Goal: Register for event/course

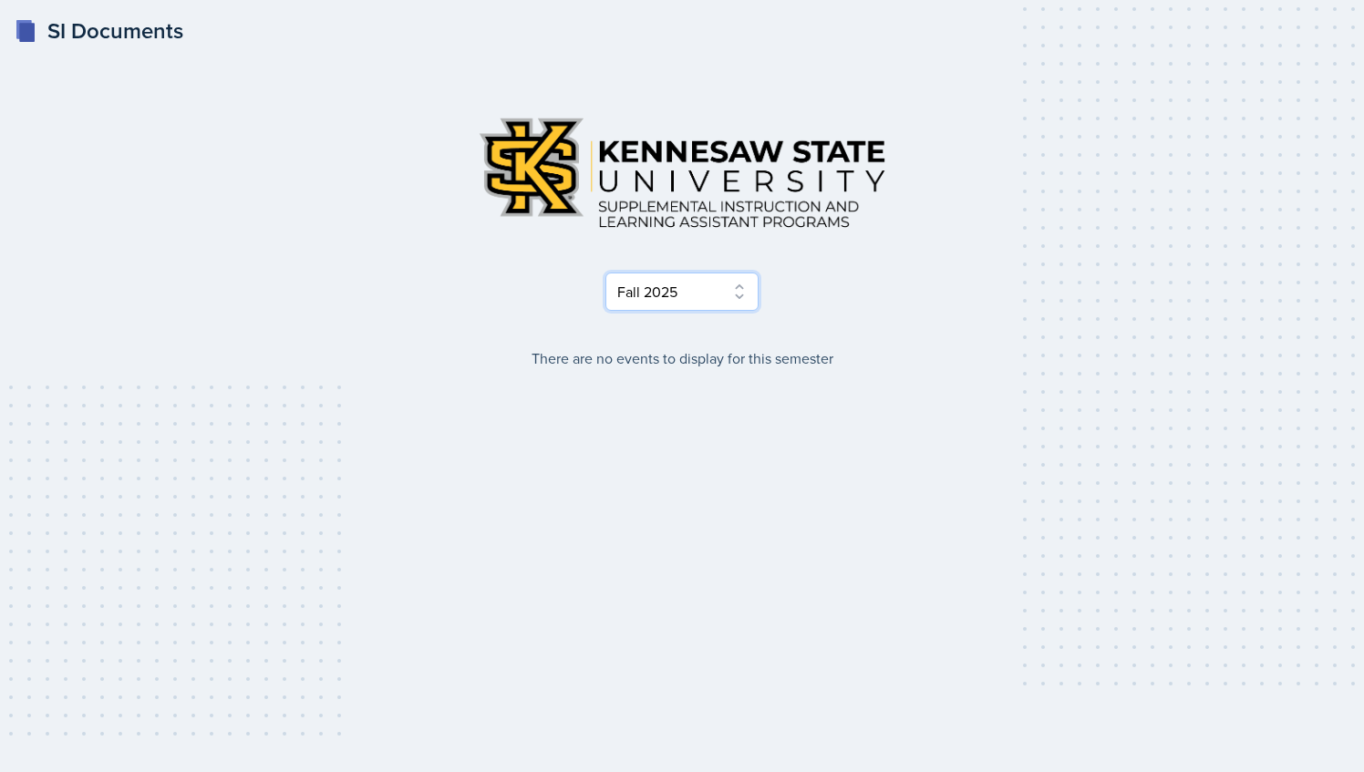
click at [737, 288] on select "Select Semester Fall 2025 Summer 2025 Spring 2025 Fall 2024 Summer 2024 Spring …" at bounding box center [681, 292] width 153 height 38
click at [605, 273] on select "Select Semester Fall 2025 Summer 2025 Spring 2025 Fall 2024 Summer 2024 Spring …" at bounding box center [681, 292] width 153 height 38
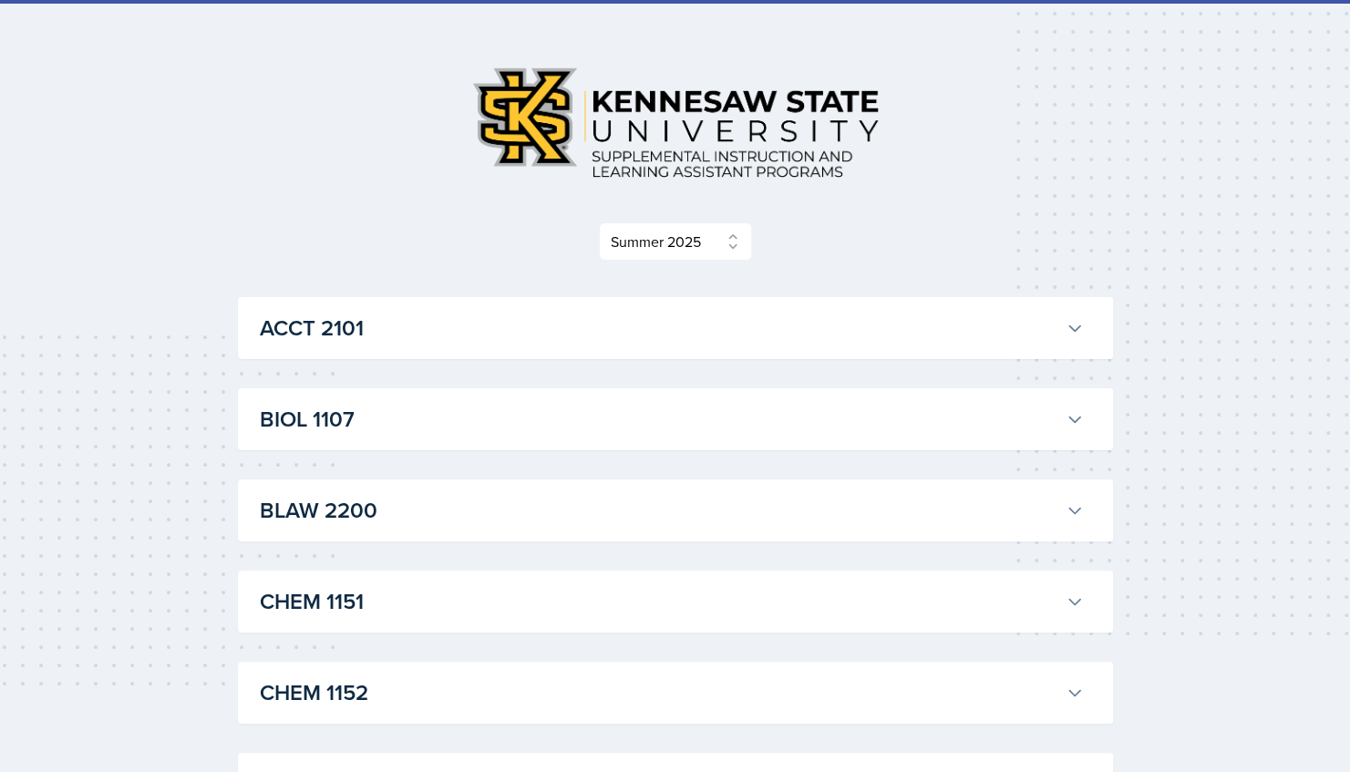
scroll to position [91, 0]
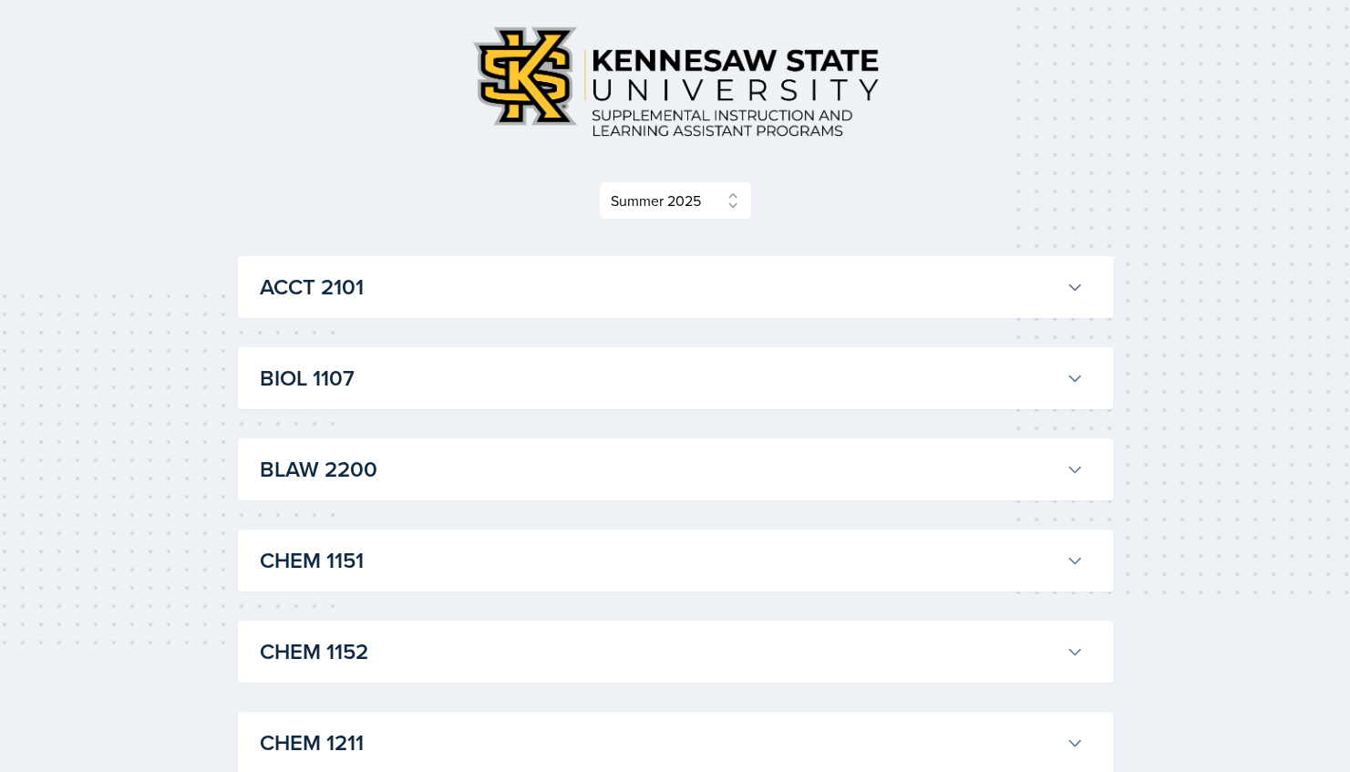
click at [788, 363] on h3 "BIOL 1107" at bounding box center [659, 378] width 799 height 33
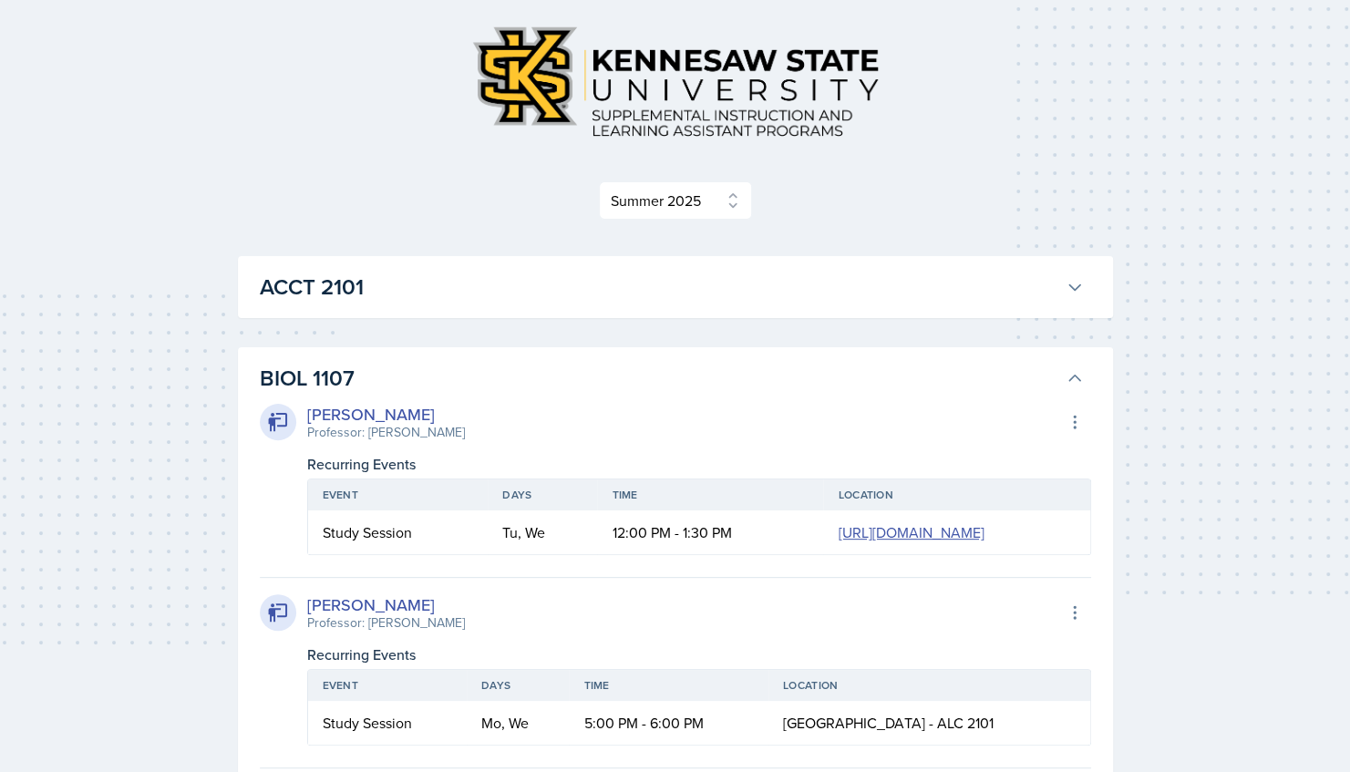
click at [812, 274] on h3 "ACCT 2101" at bounding box center [659, 287] width 799 height 33
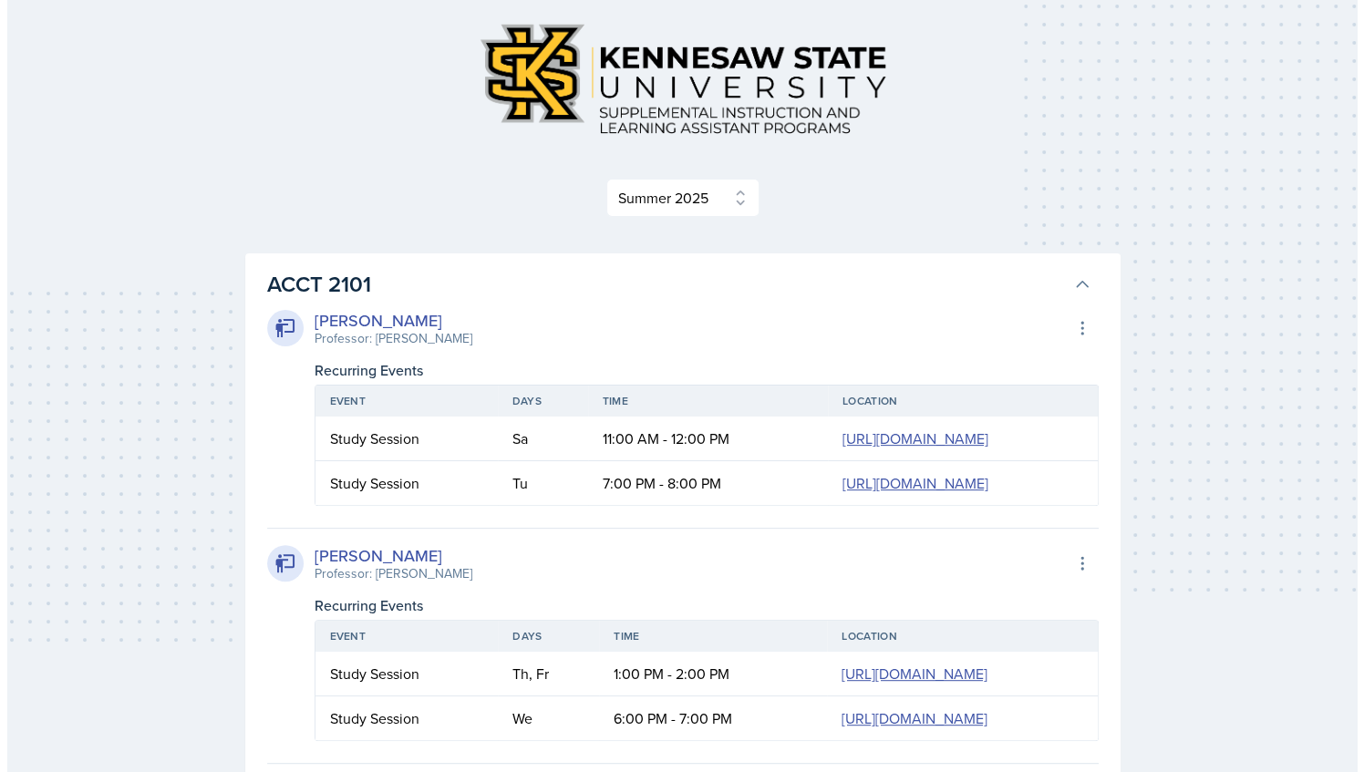
scroll to position [0, 0]
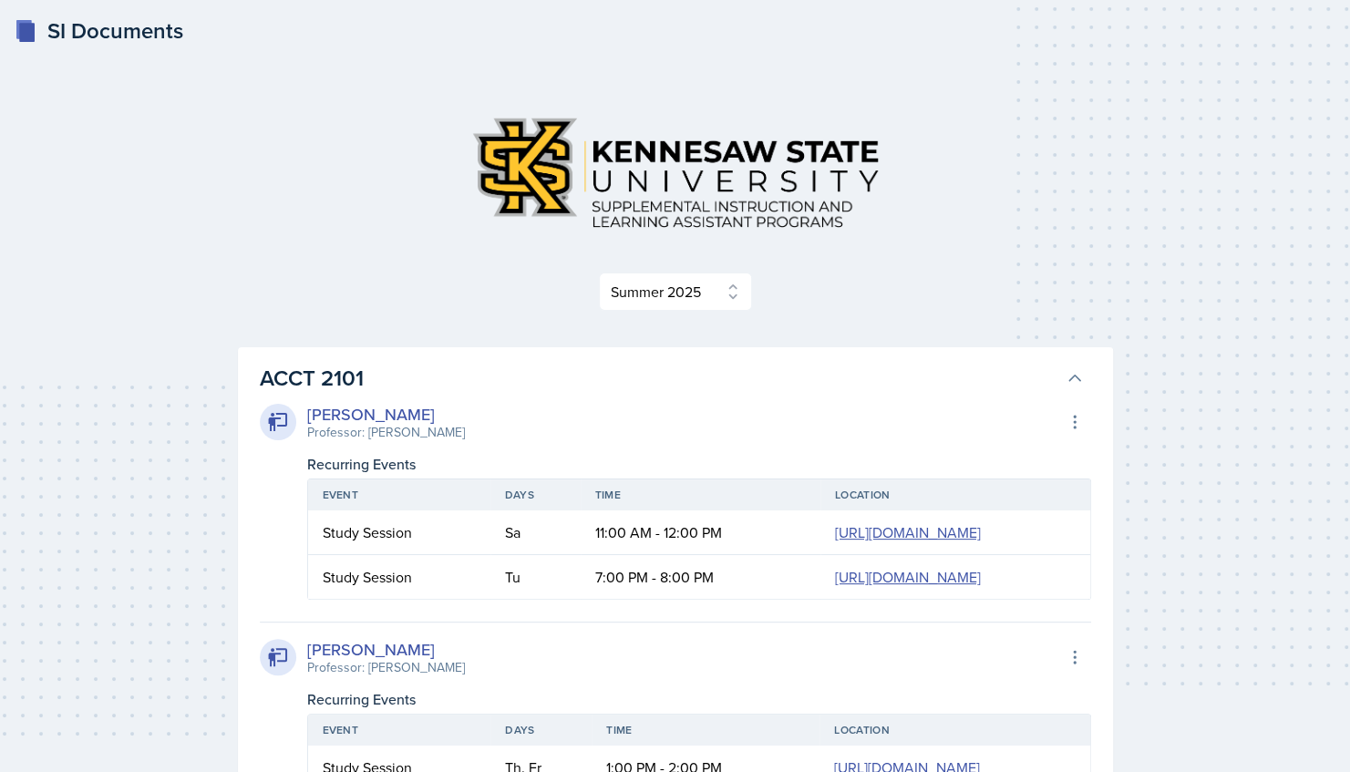
click at [1060, 378] on button "ACCT 2101" at bounding box center [672, 378] width 832 height 40
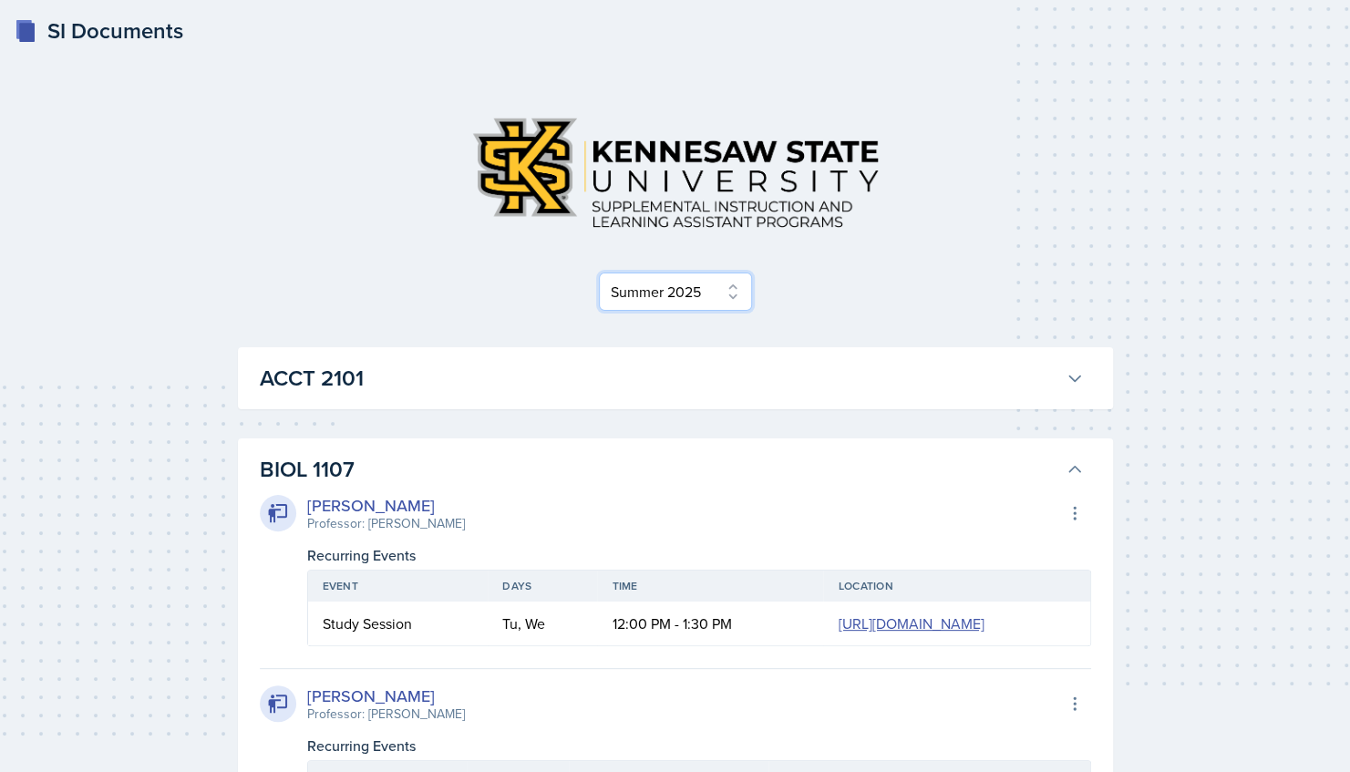
drag, startPoint x: 684, startPoint y: 299, endPoint x: 683, endPoint y: 313, distance: 13.7
click at [684, 299] on select "Select Semester Fall 2025 Summer 2025 Spring 2025 Fall 2024 Summer 2024 Spring …" at bounding box center [675, 292] width 153 height 38
click at [605, 273] on select "Select Semester Fall 2025 Summer 2025 Spring 2025 Fall 2024 Summer 2024 Spring …" at bounding box center [675, 292] width 153 height 38
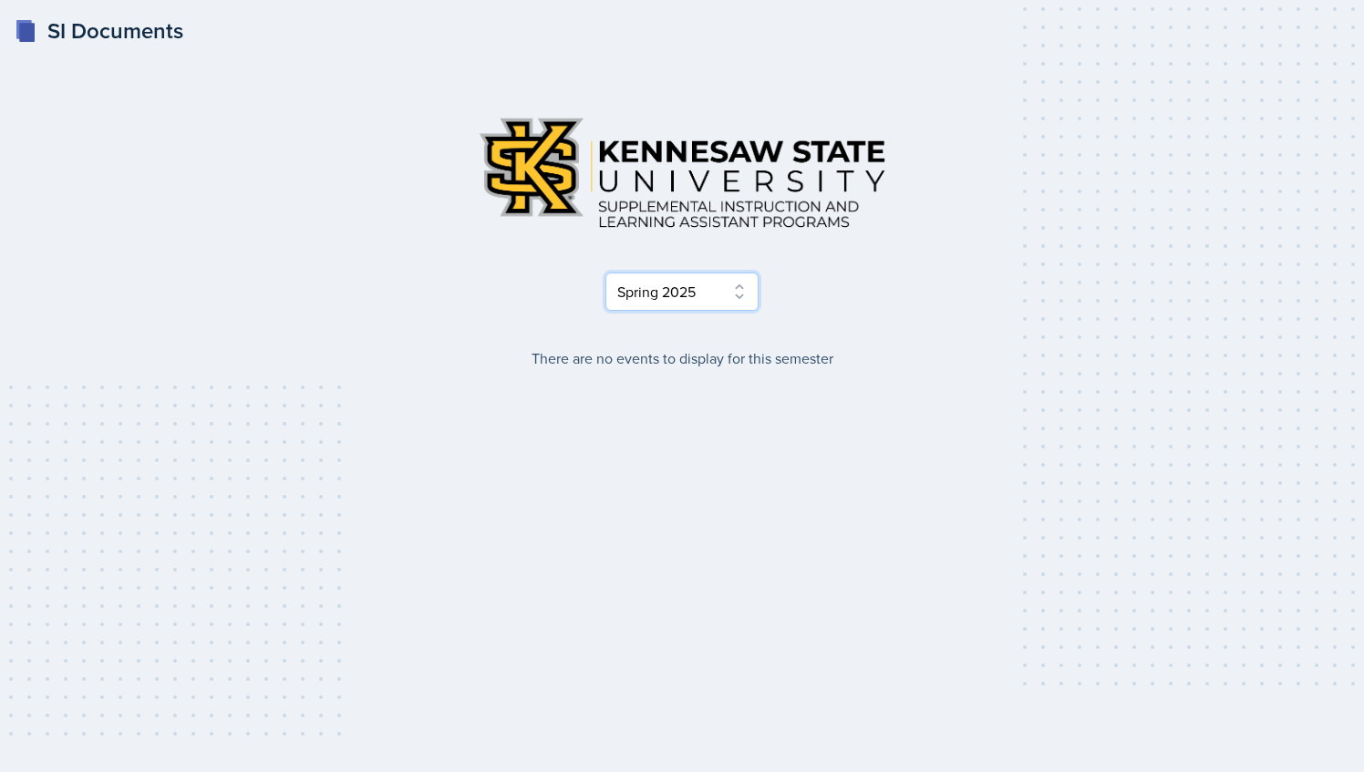
click at [712, 293] on select "Select Semester Fall 2025 Summer 2025 Spring 2025 Fall 2024 Summer 2024 Spring …" at bounding box center [681, 292] width 153 height 38
select select "2bed604d-1099-4043-b1bc-2365e8740244"
click at [605, 273] on select "Select Semester Fall 2025 Summer 2025 Spring 2025 Fall 2024 Summer 2024 Spring …" at bounding box center [681, 292] width 153 height 38
